Goal: Find specific page/section: Find specific page/section

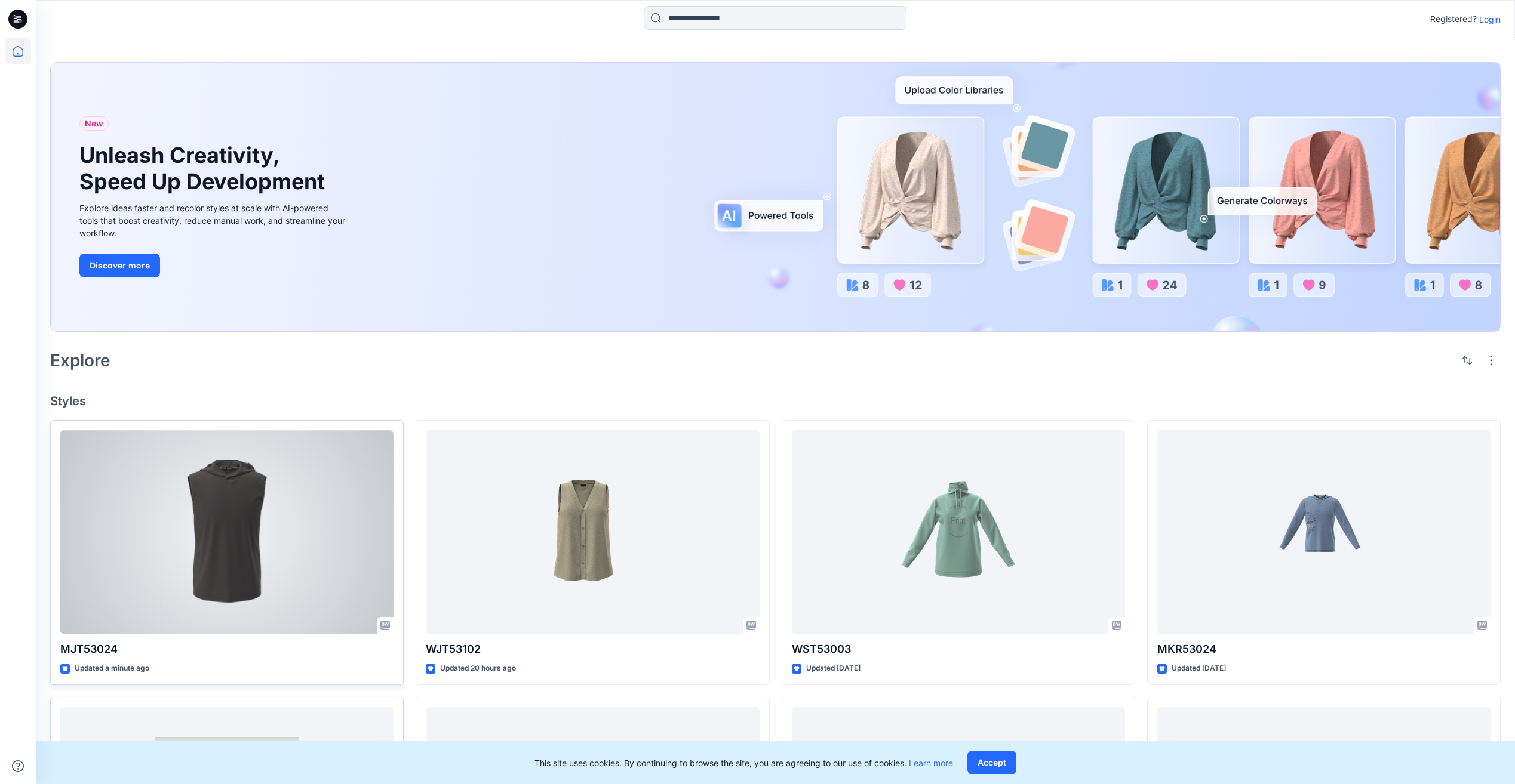
click at [317, 574] on div at bounding box center [227, 532] width 333 height 204
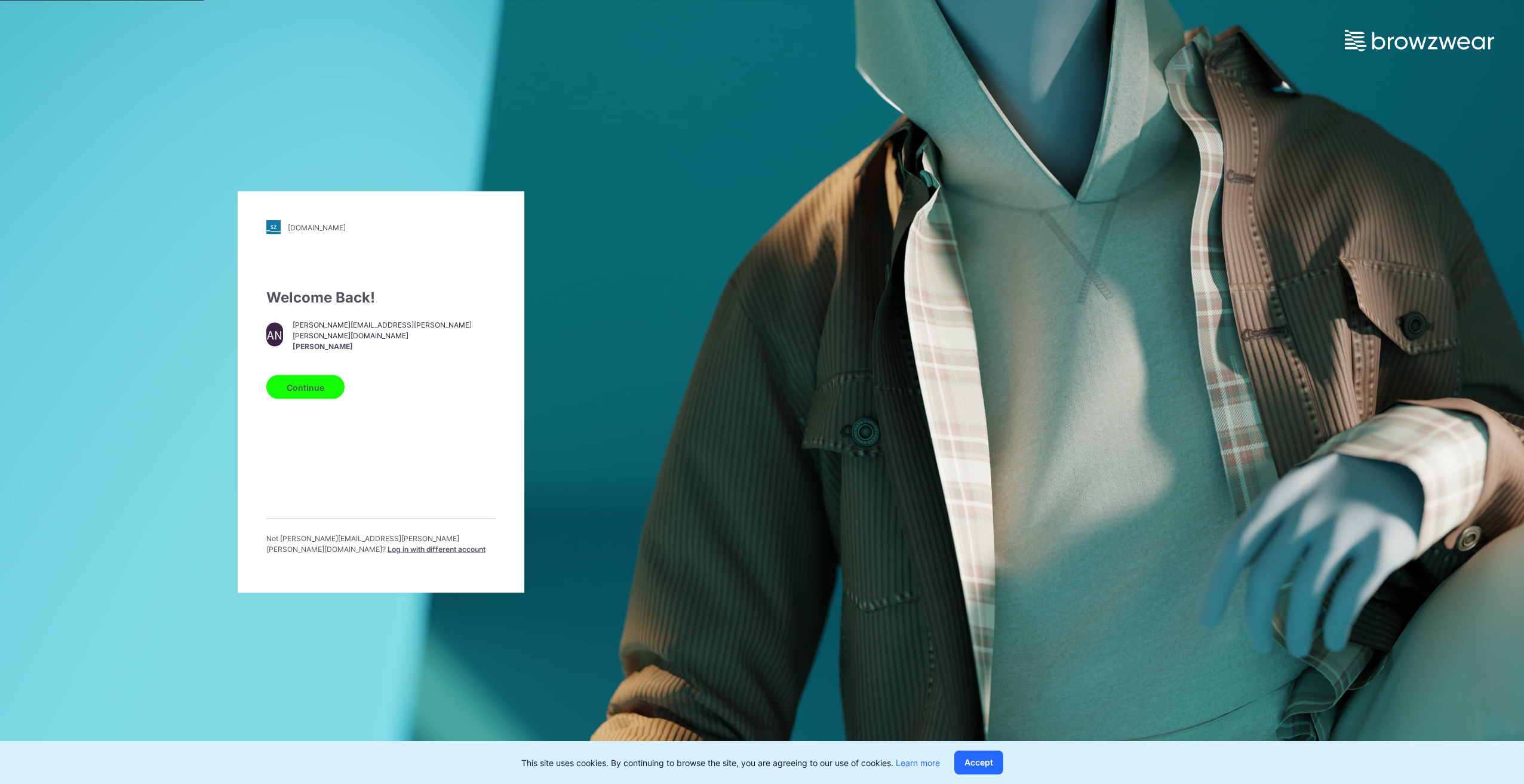
click at [299, 393] on button "Continue" at bounding box center [305, 388] width 79 height 24
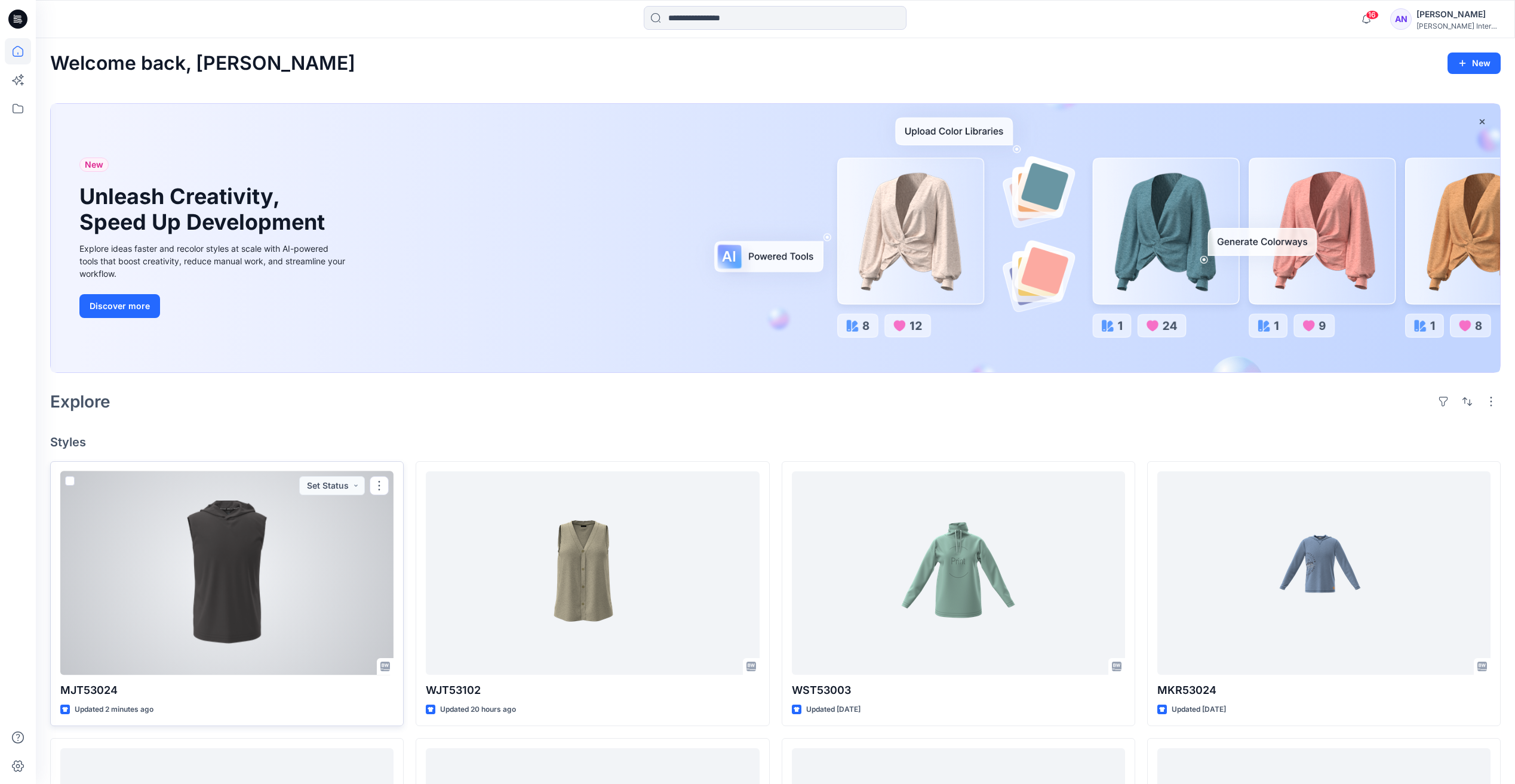
click at [295, 591] on div at bounding box center [227, 573] width 333 height 204
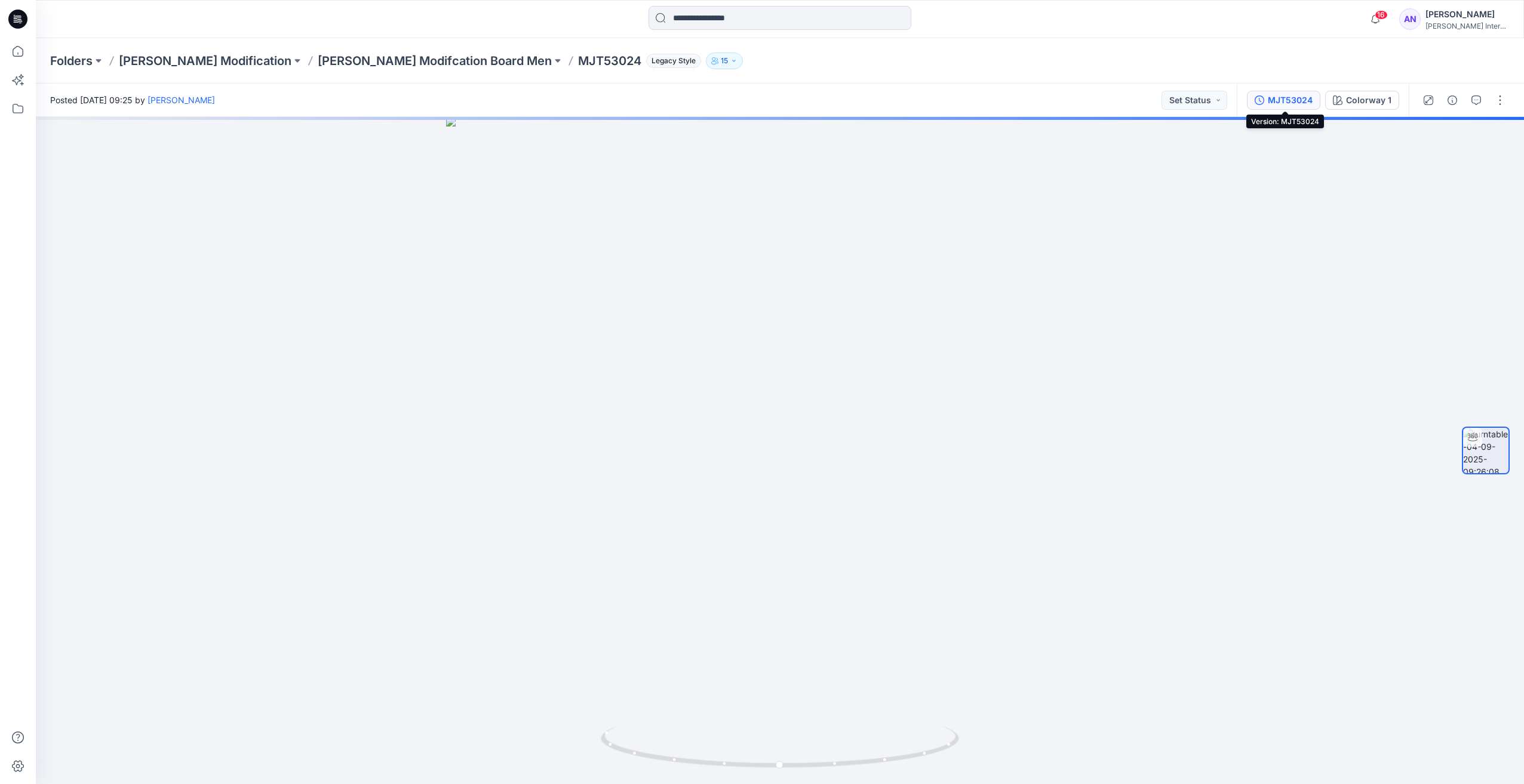
click at [1282, 101] on div "MJT53024" at bounding box center [1290, 100] width 45 height 13
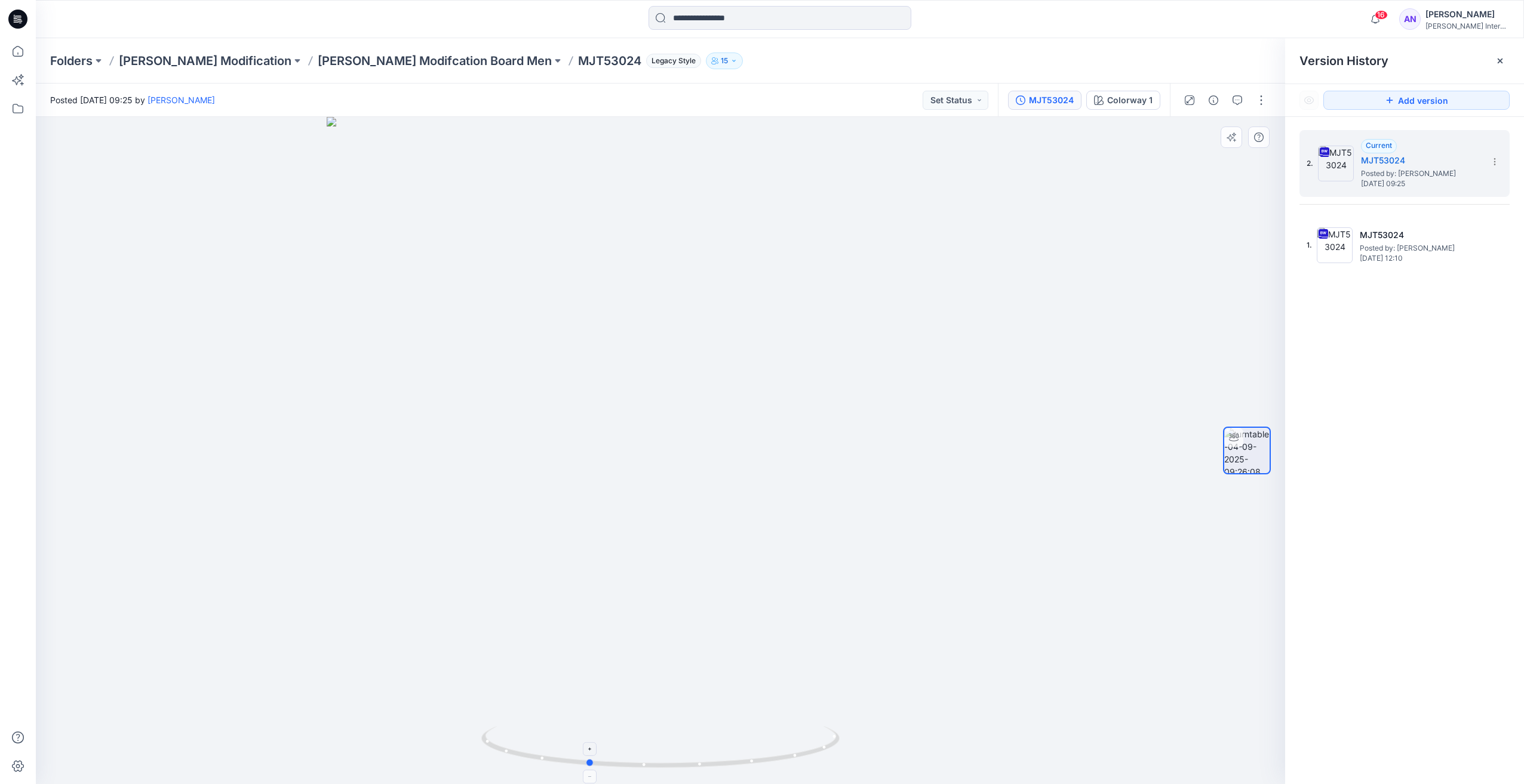
drag, startPoint x: 805, startPoint y: 745, endPoint x: 732, endPoint y: 753, distance: 73.4
click at [732, 753] on icon at bounding box center [662, 749] width 361 height 45
drag, startPoint x: 814, startPoint y: 753, endPoint x: 865, endPoint y: 753, distance: 51.0
click at [865, 753] on div at bounding box center [660, 450] width 1249 height 667
